Goal: Subscribe to service/newsletter

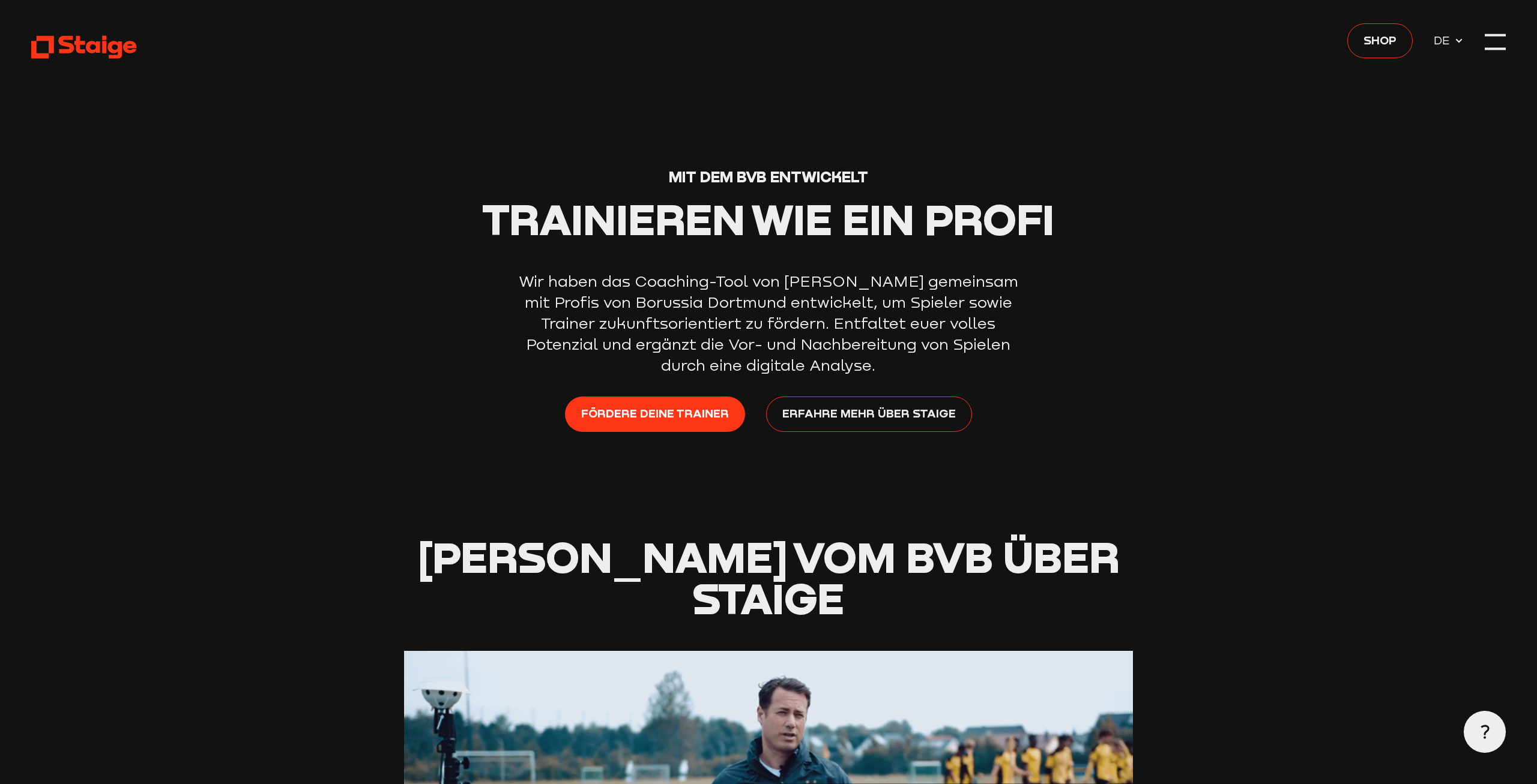
click at [1503, 45] on div at bounding box center [1495, 41] width 21 height 21
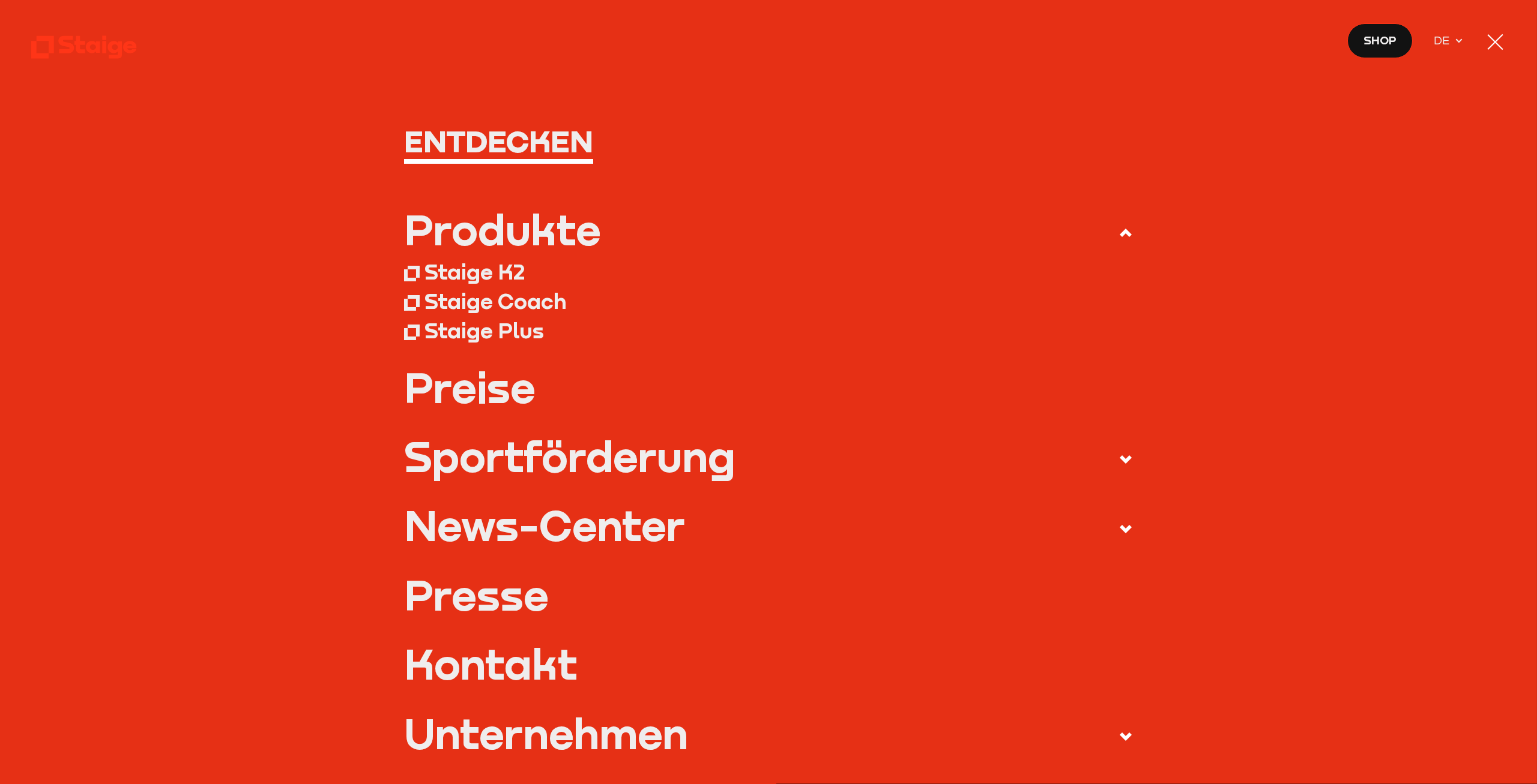
click at [1491, 42] on div at bounding box center [1495, 41] width 21 height 21
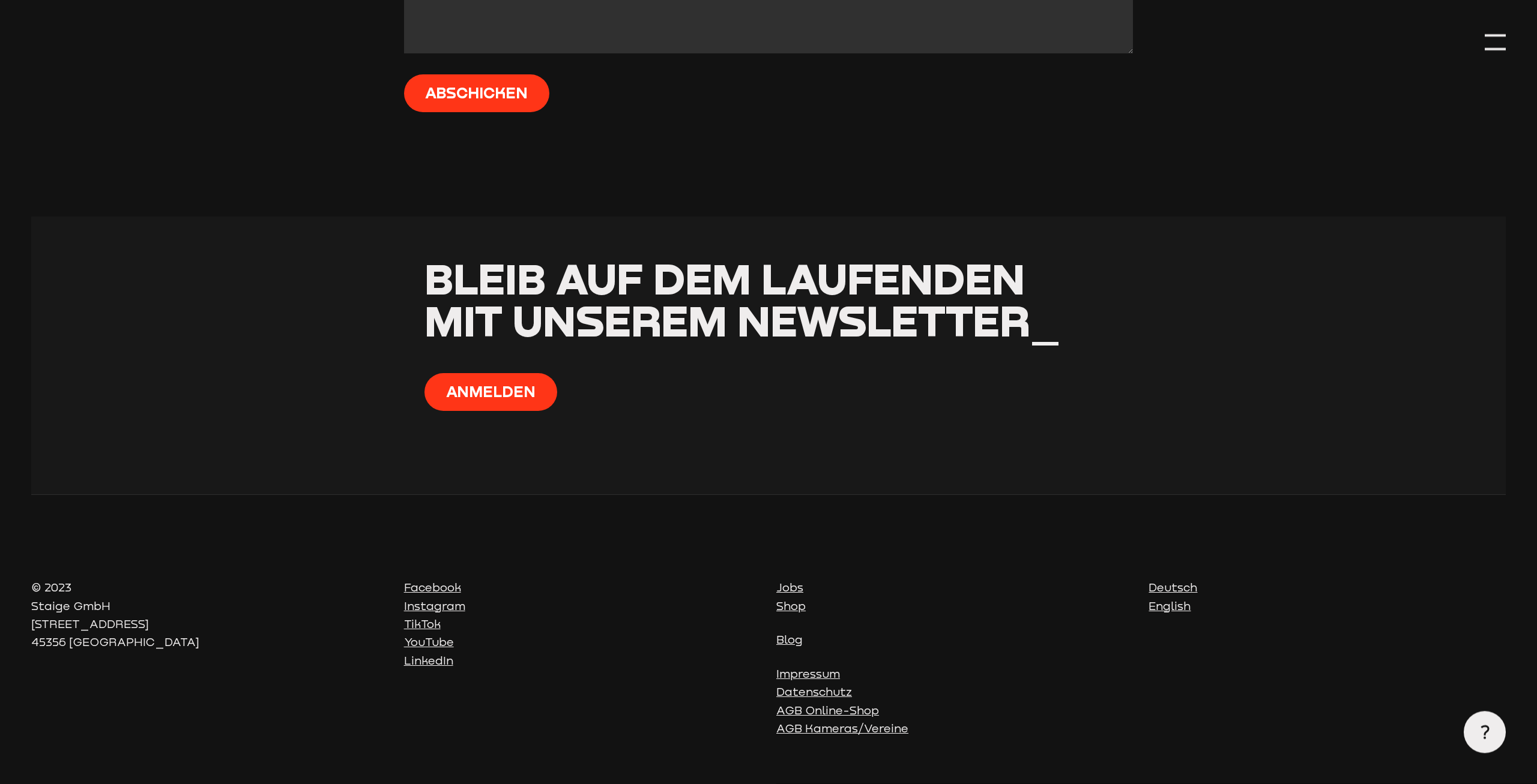
scroll to position [3354, 0]
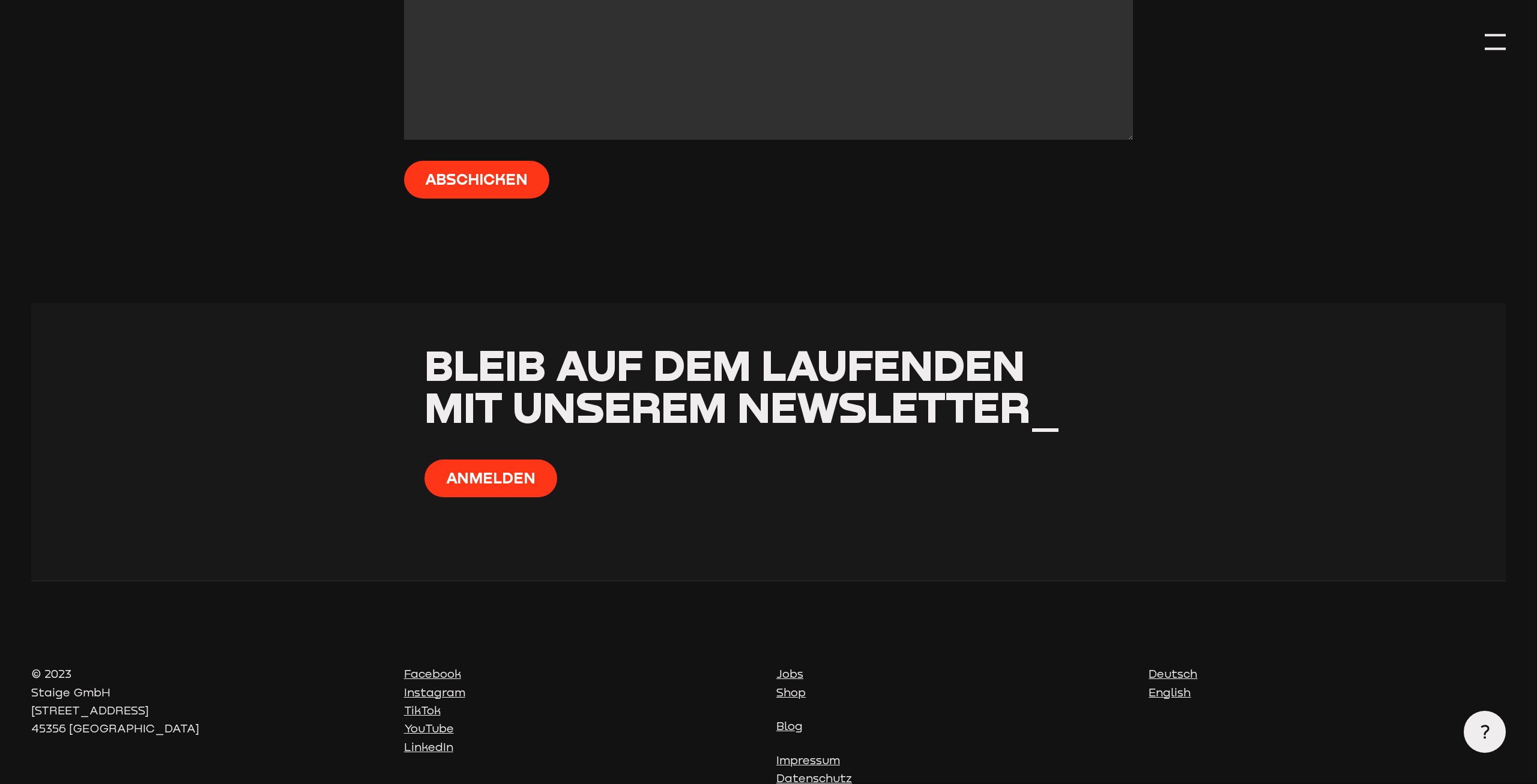
click at [496, 499] on section "Bleib auf dem Laufenden mit unserem Newsletter_ [GEOGRAPHIC_DATA]" at bounding box center [768, 442] width 1474 height 278
click at [506, 483] on button "Anmelden" at bounding box center [490, 478] width 133 height 38
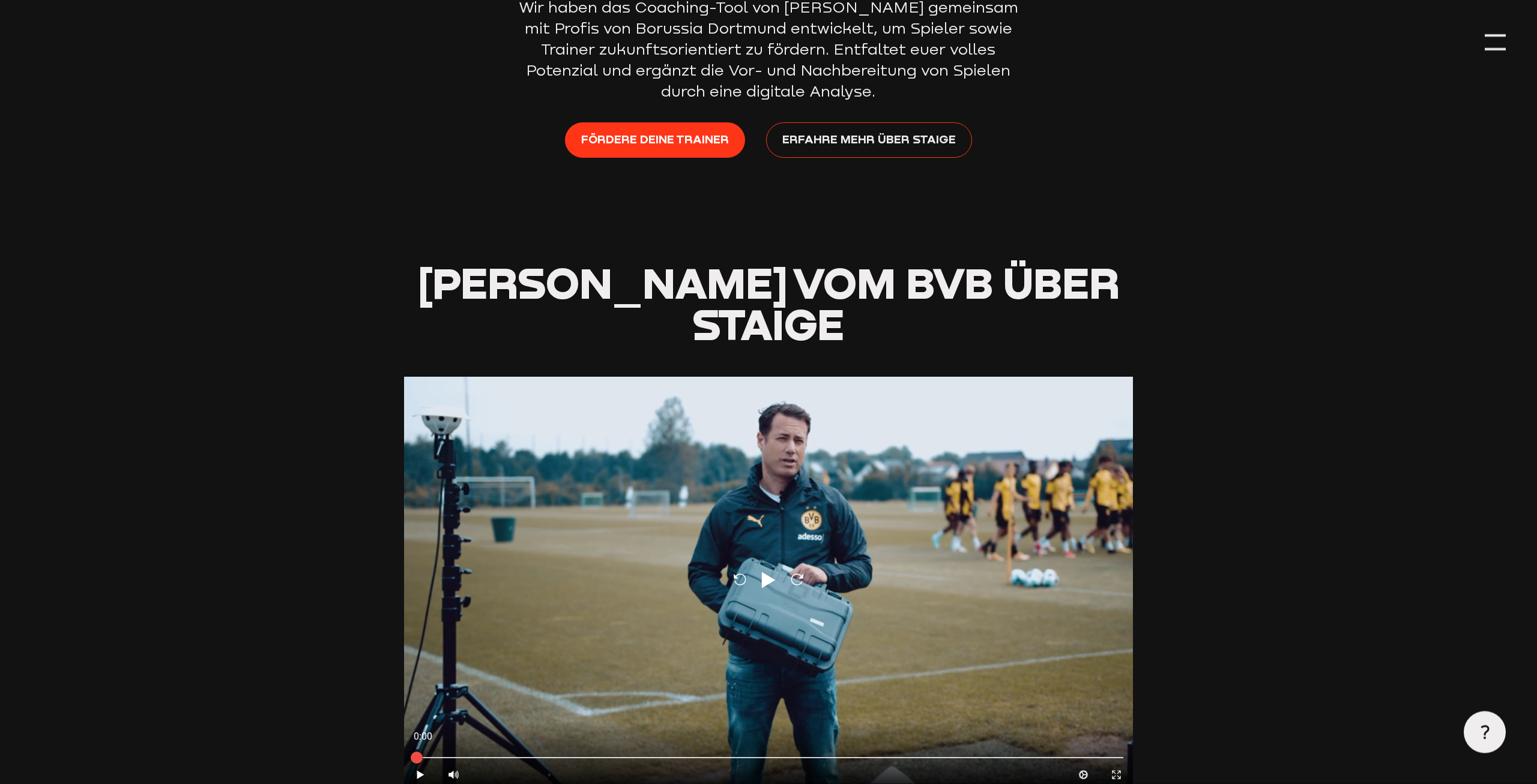
scroll to position [0, 0]
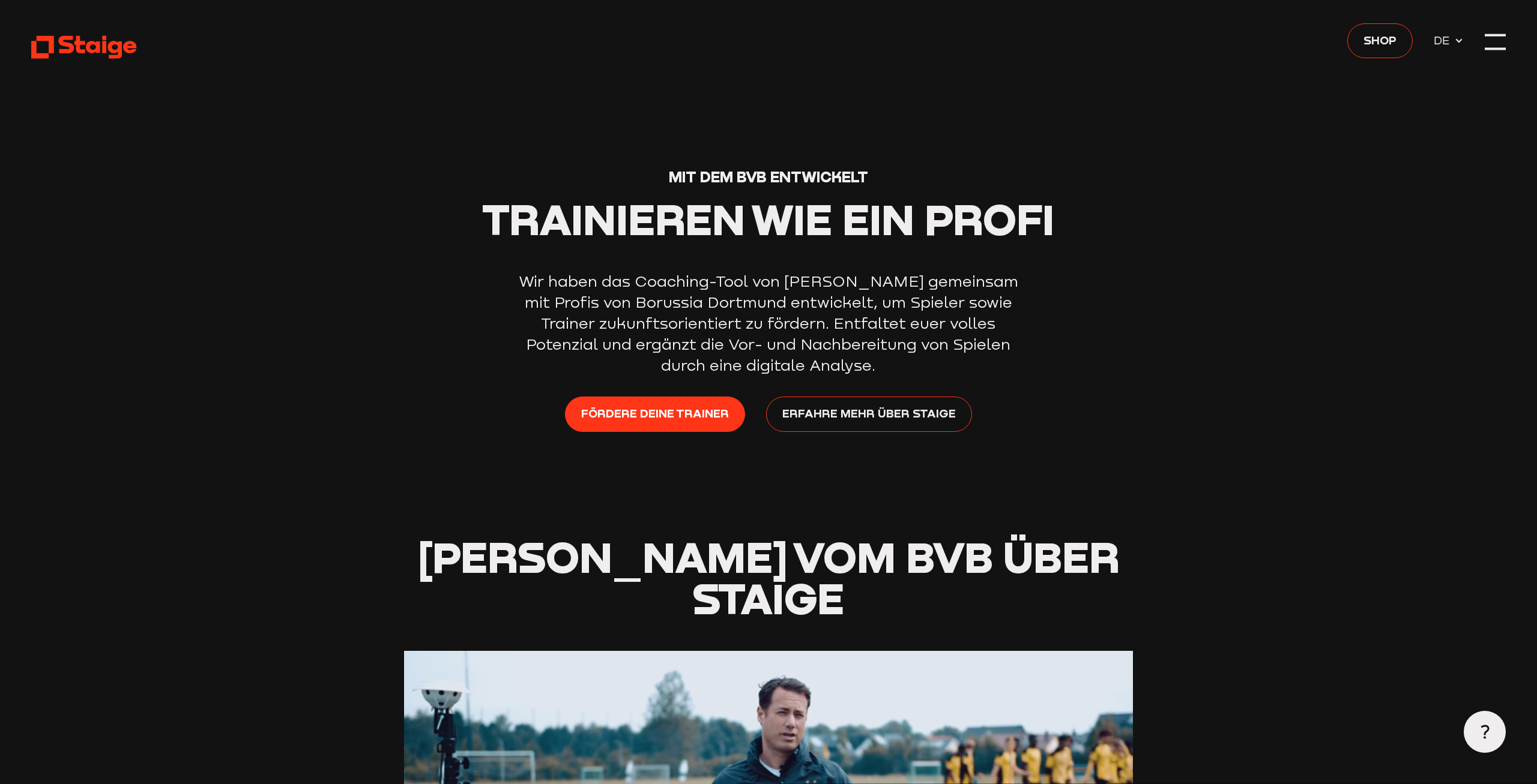
click at [1449, 37] on span "DE" at bounding box center [1444, 39] width 21 height 18
click at [1458, 53] on div "Shop DE" at bounding box center [1405, 41] width 117 height 35
click at [1451, 45] on span "DE" at bounding box center [1444, 39] width 21 height 18
click at [1501, 44] on div at bounding box center [1495, 41] width 21 height 21
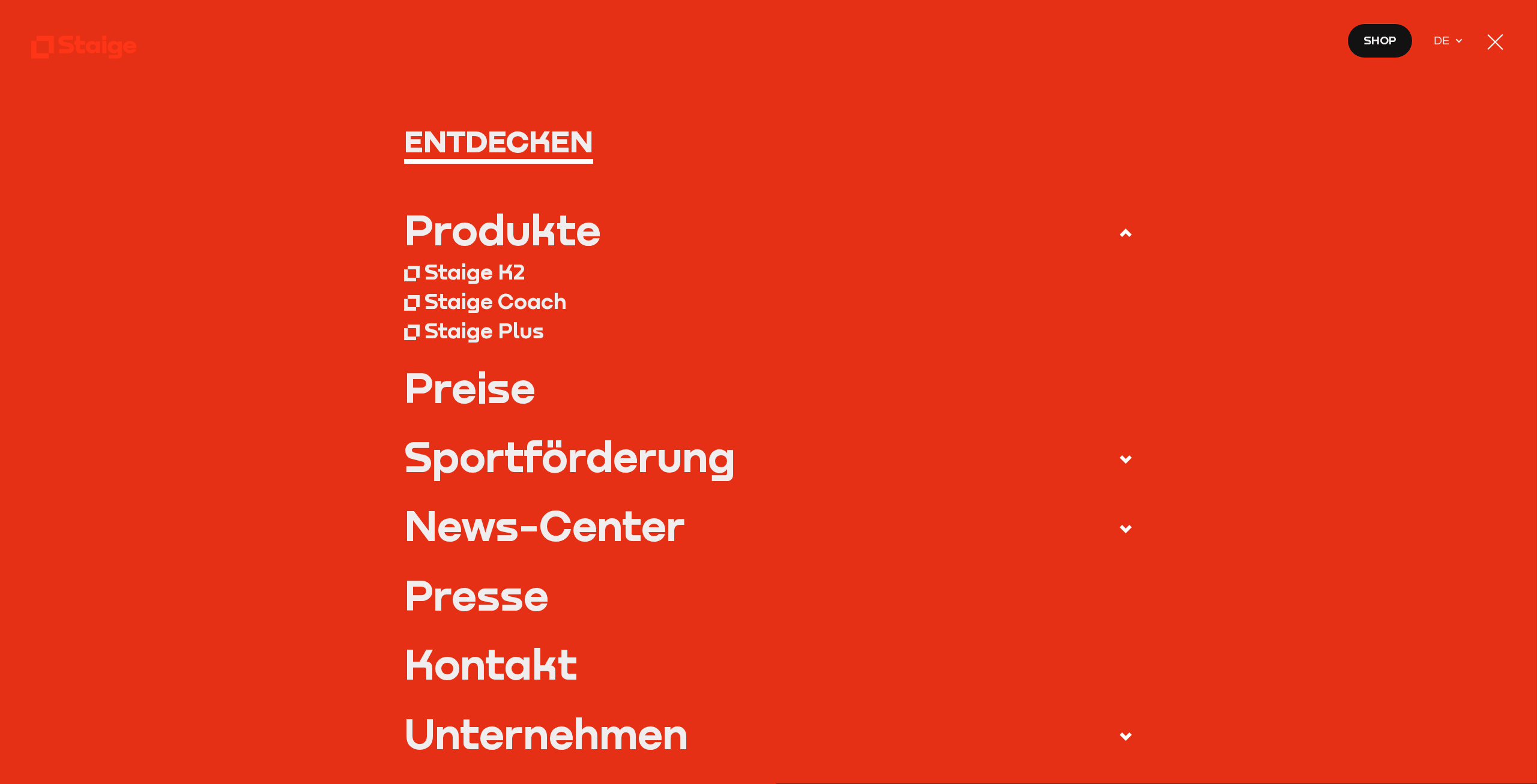
click at [466, 306] on div "Staige Coach" at bounding box center [495, 301] width 142 height 26
